Goal: Check status: Check status

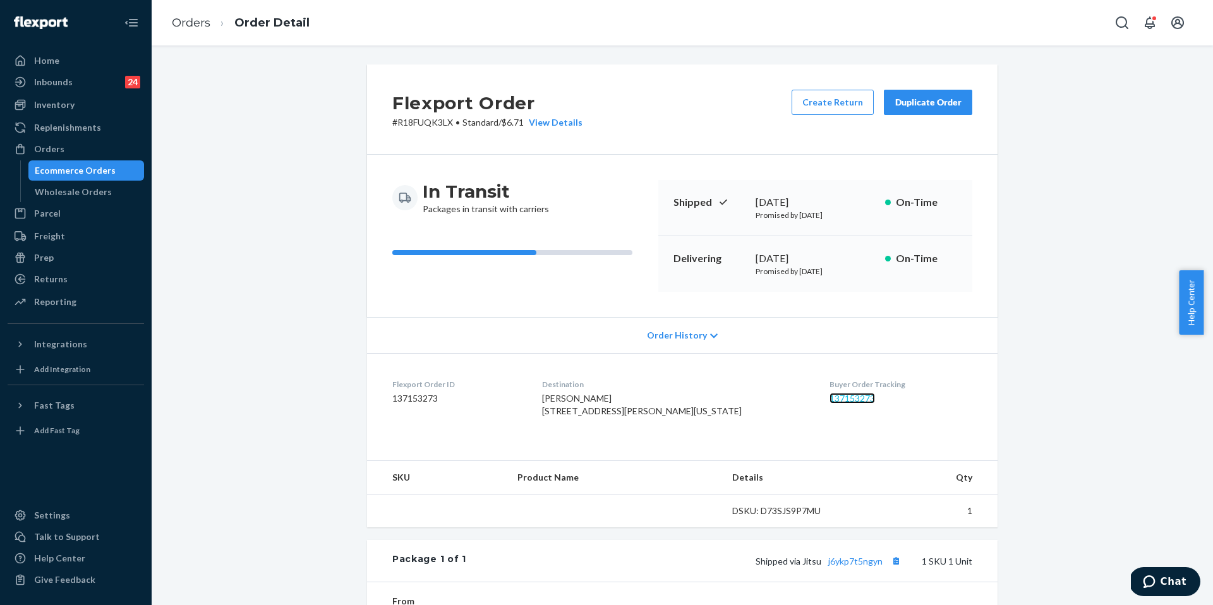
click at [835, 397] on link "137153273" at bounding box center [852, 398] width 45 height 11
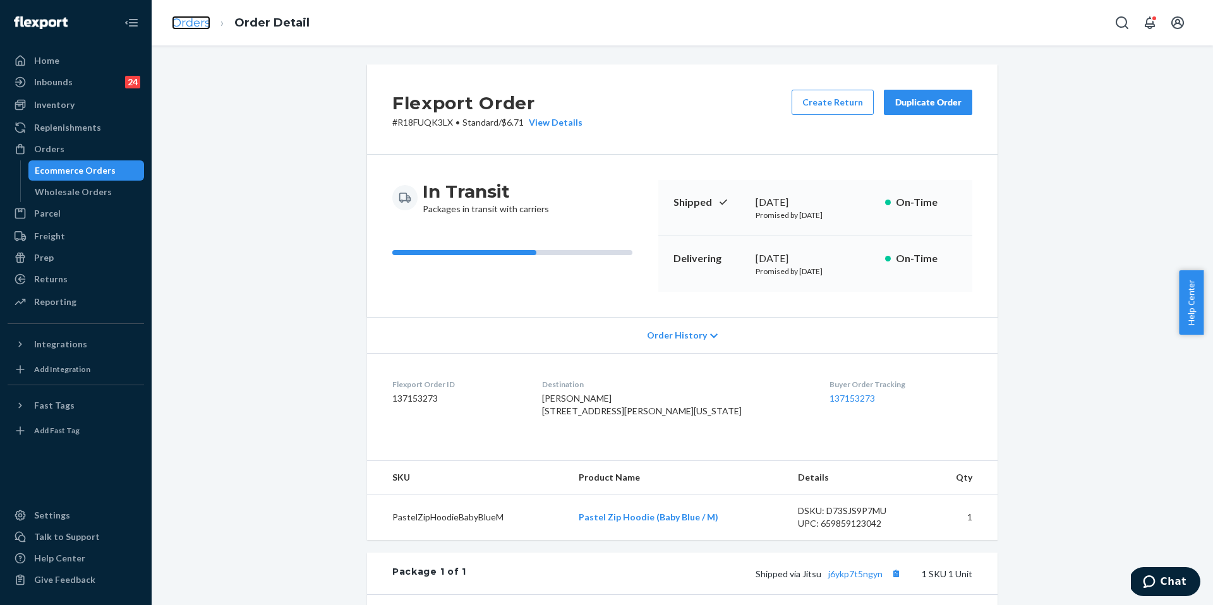
click at [193, 18] on link "Orders" at bounding box center [191, 23] width 39 height 14
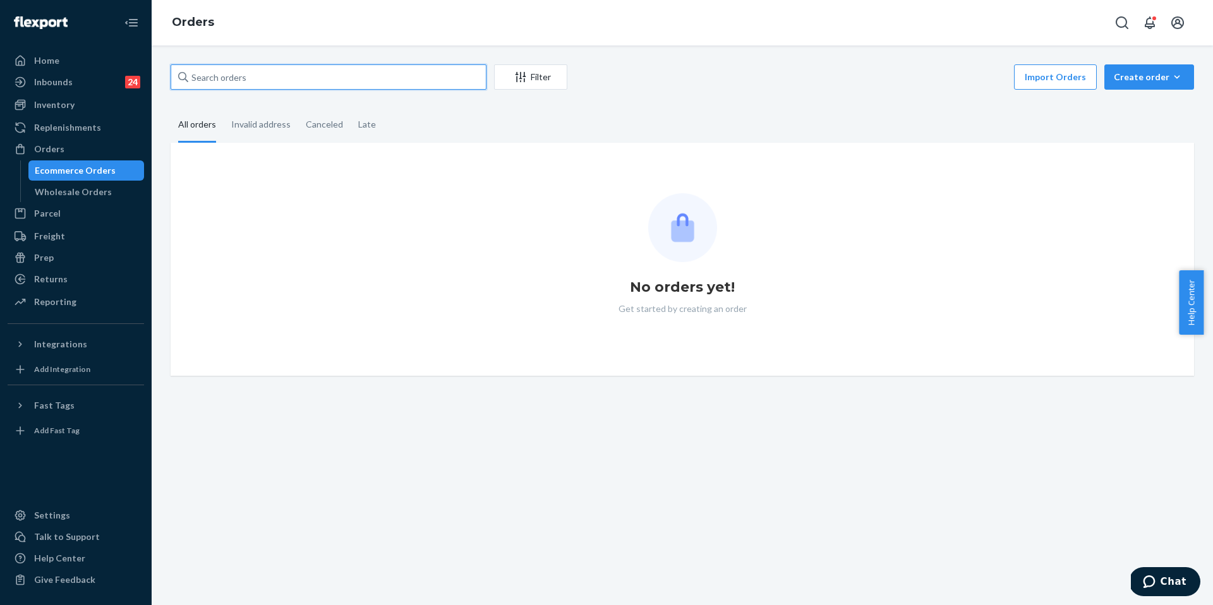
click at [290, 79] on input "text" at bounding box center [329, 76] width 316 height 25
paste input "255193084"
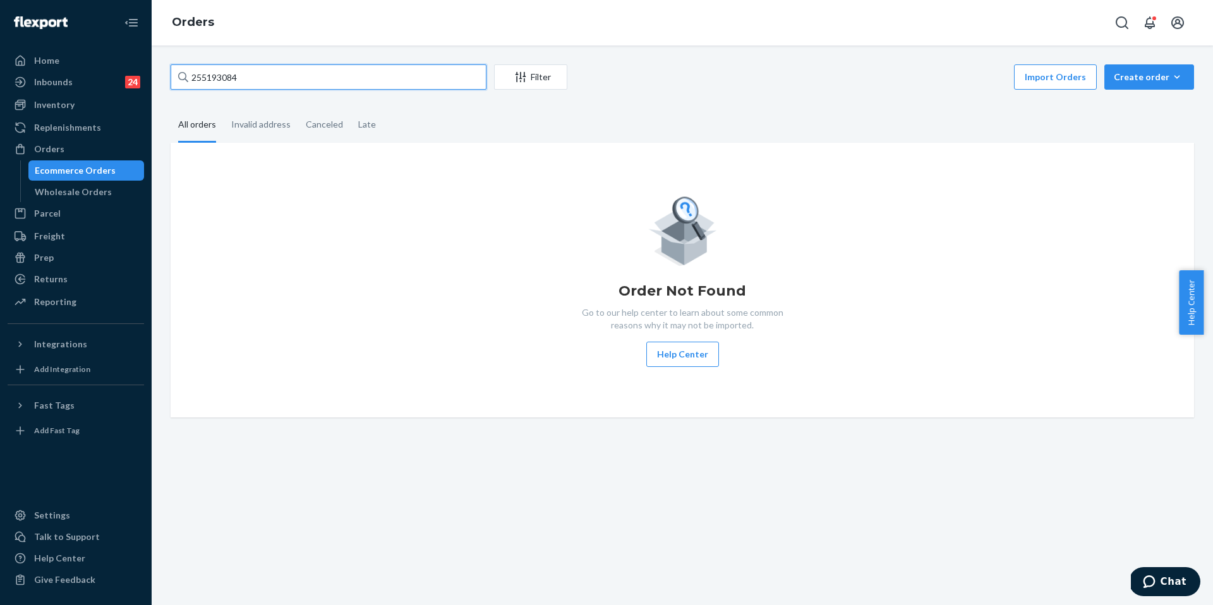
type input "255193084"
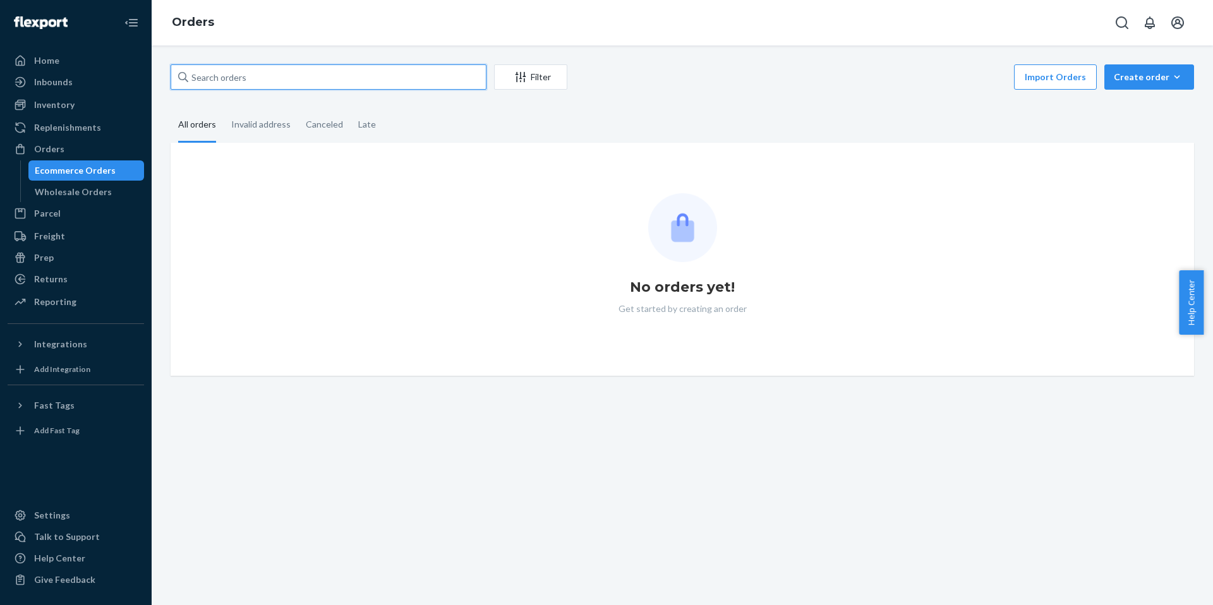
click at [242, 78] on input "text" at bounding box center [329, 76] width 316 height 25
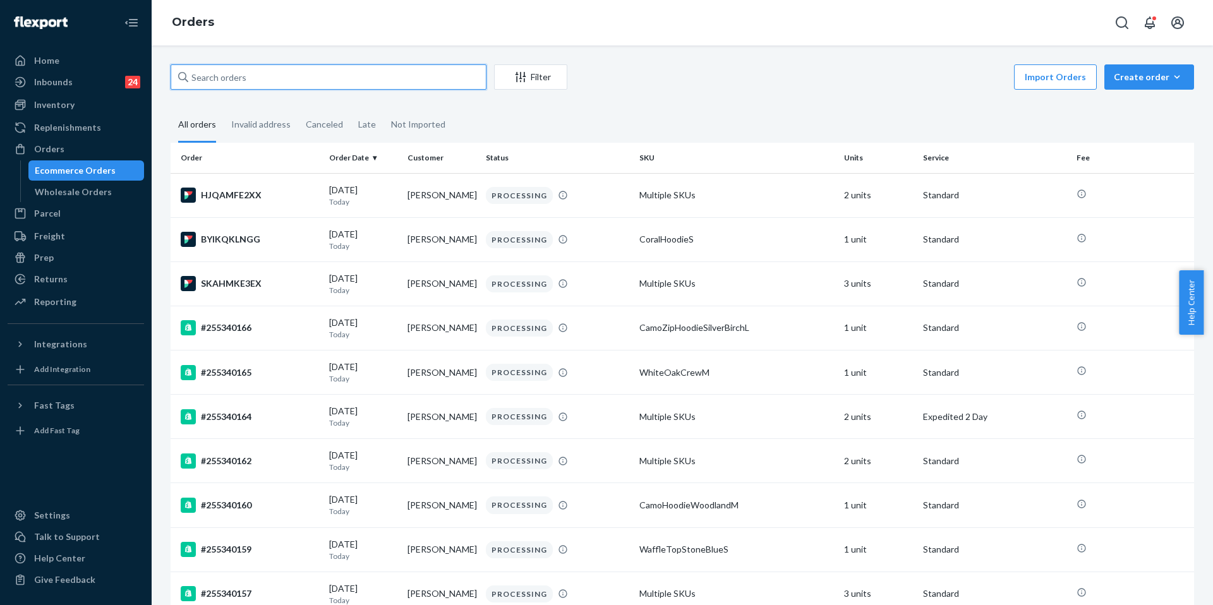
paste input "255193084"
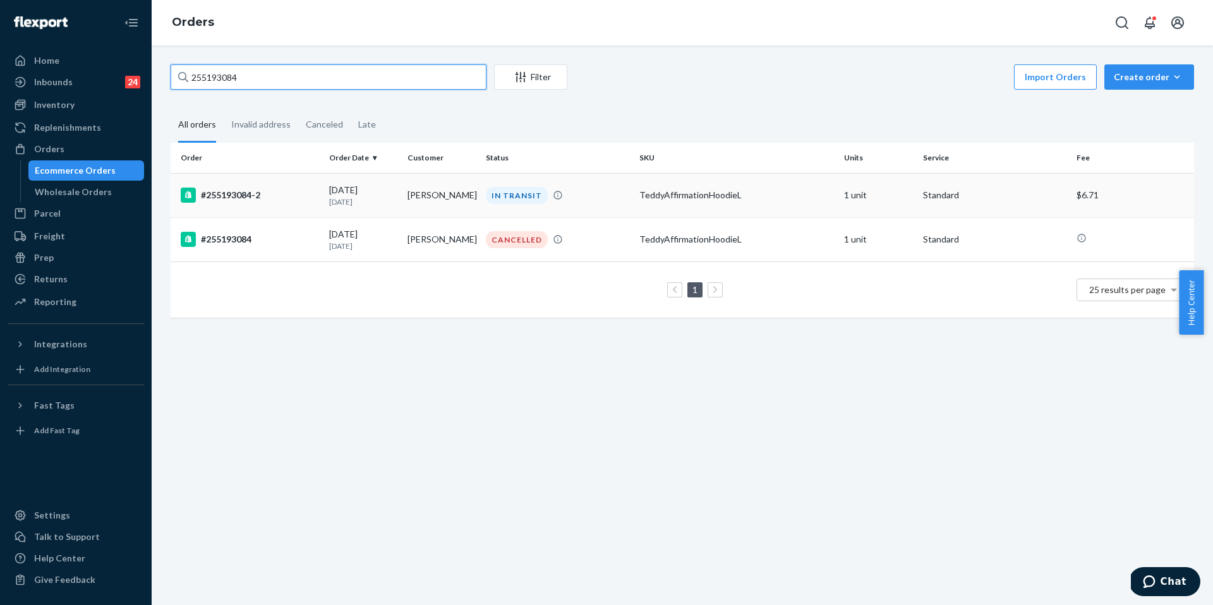
type input "255193084"
click at [273, 198] on div "#255193084-2" at bounding box center [250, 195] width 138 height 15
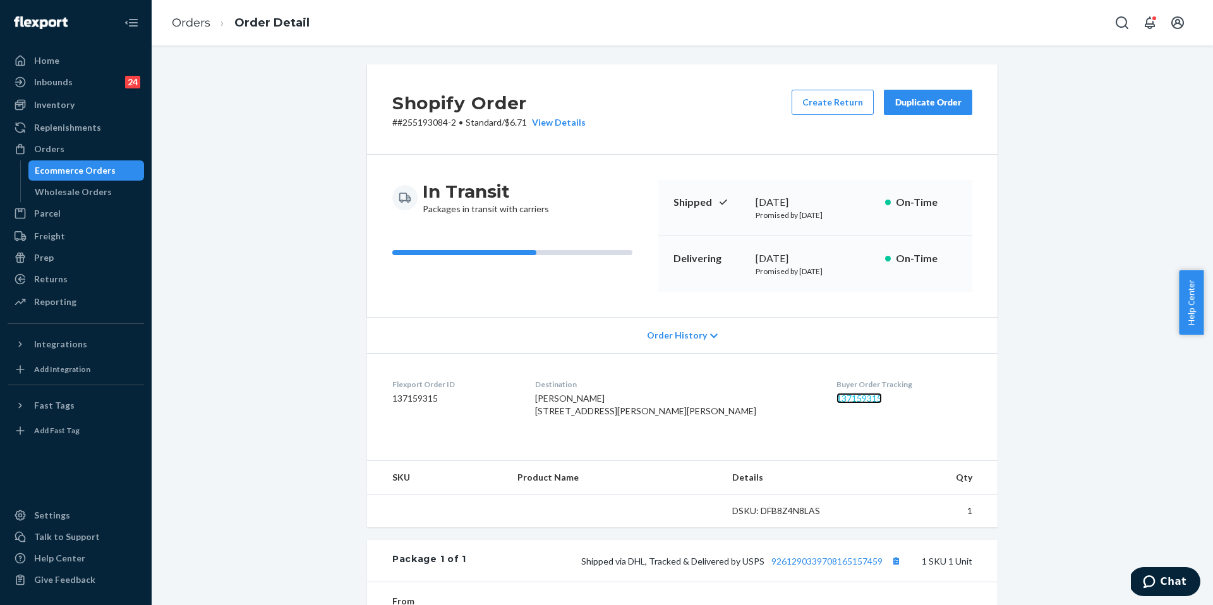
click at [837, 398] on link "137159315" at bounding box center [859, 398] width 45 height 11
